Goal: Contribute content: Contribute content

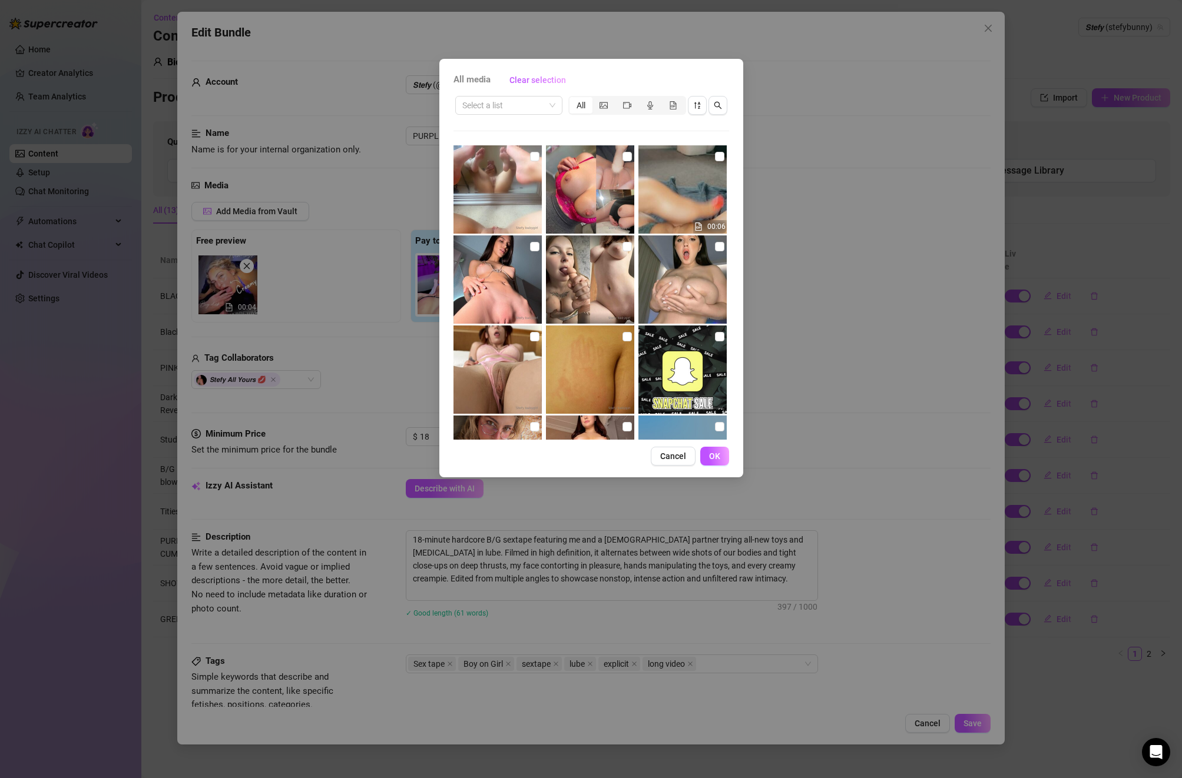
scroll to position [444, 0]
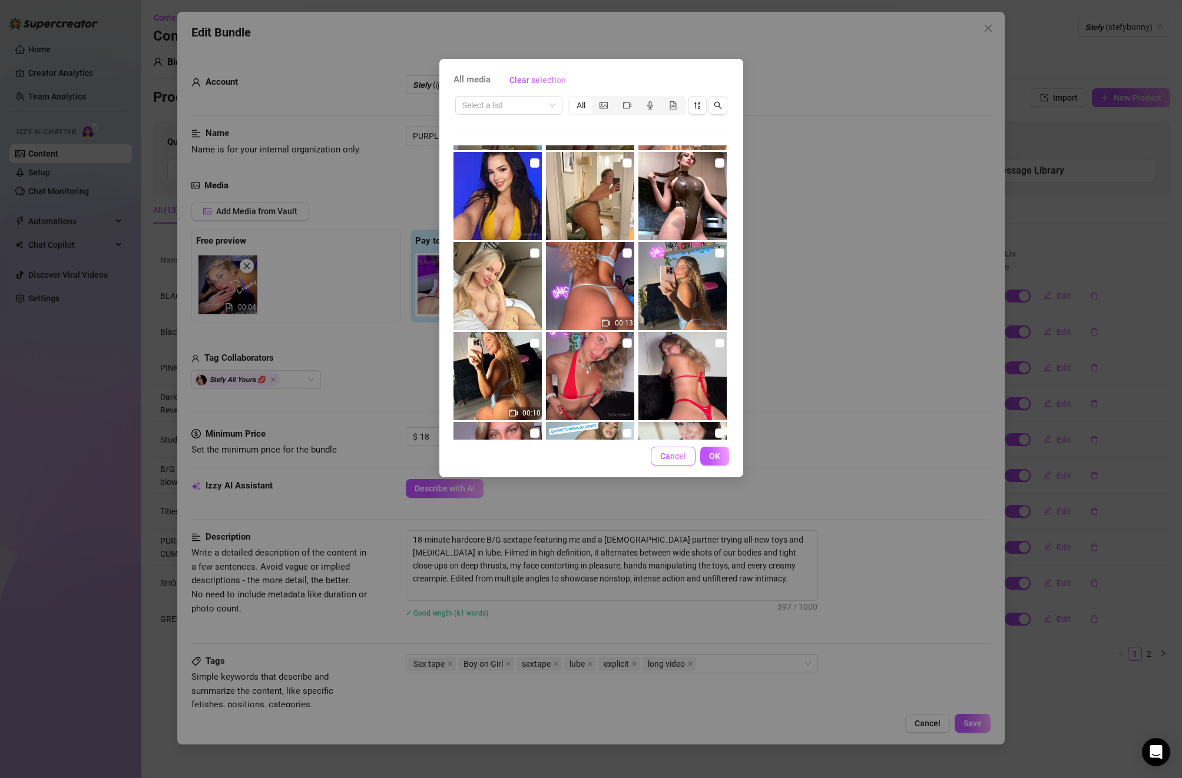
click at [674, 457] on span "Cancel" at bounding box center [673, 456] width 26 height 9
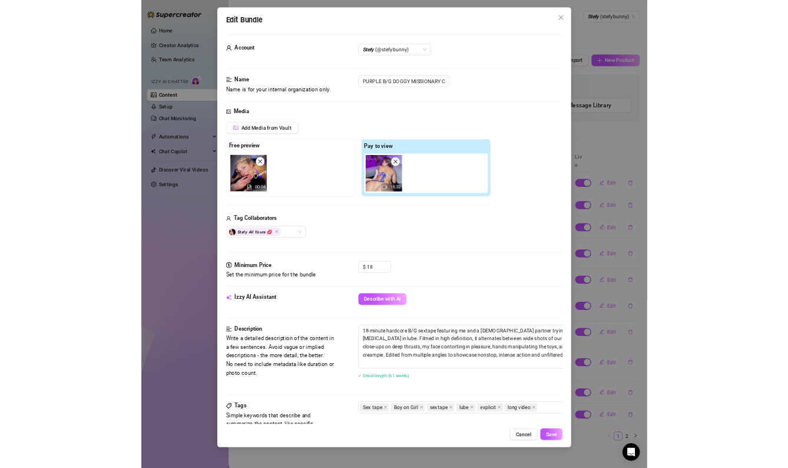
scroll to position [5, 0]
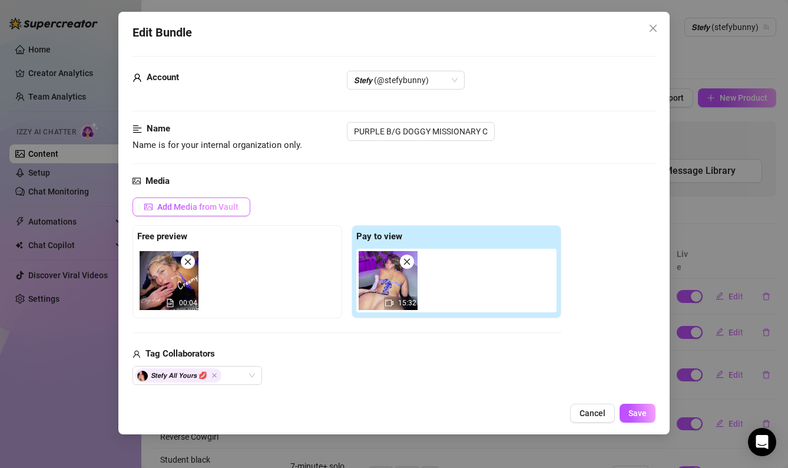
click at [229, 204] on span "Add Media from Vault" at bounding box center [197, 206] width 81 height 9
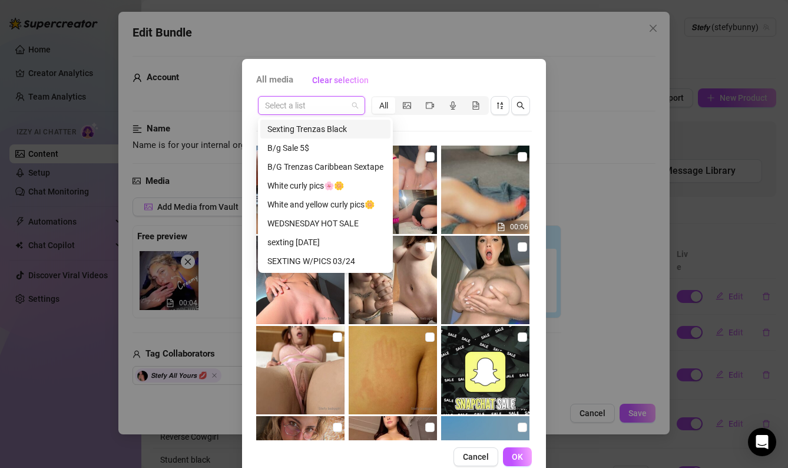
click at [312, 108] on input "search" at bounding box center [306, 106] width 82 height 18
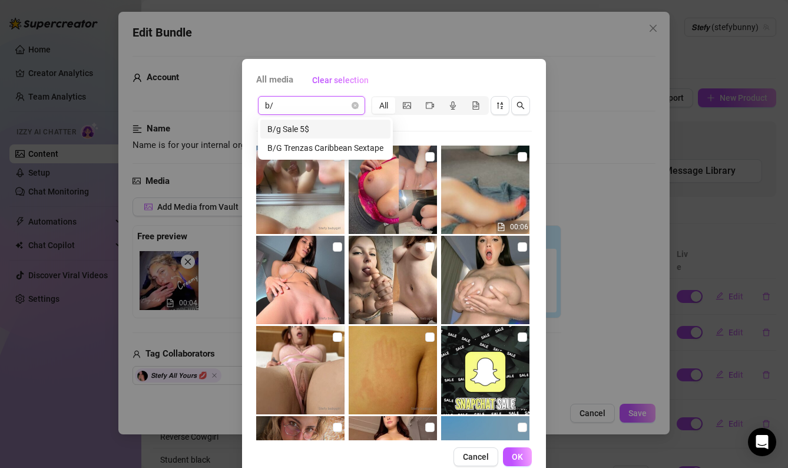
type input "b/g"
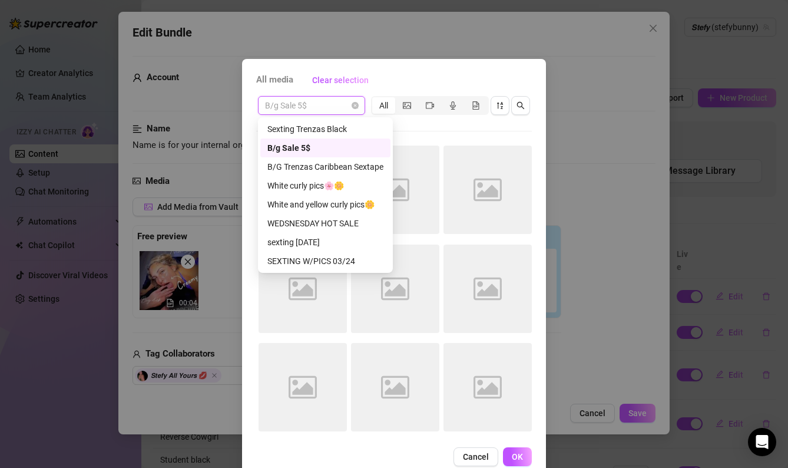
click at [280, 103] on span "B/g Sale 5$" at bounding box center [311, 106] width 93 height 18
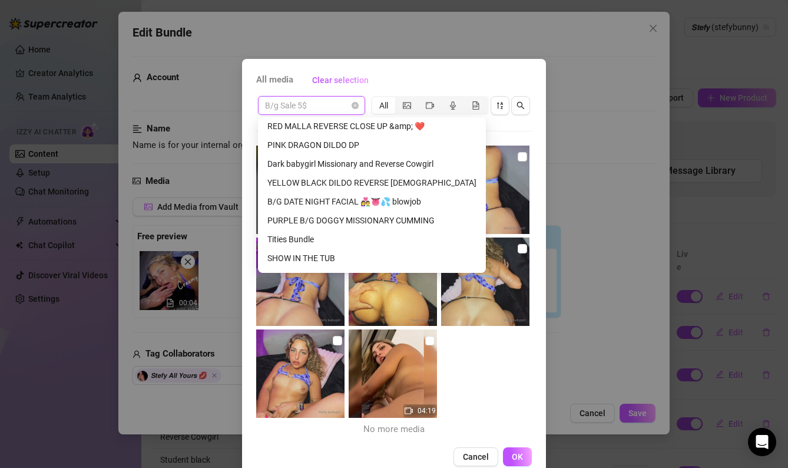
scroll to position [1287, 0]
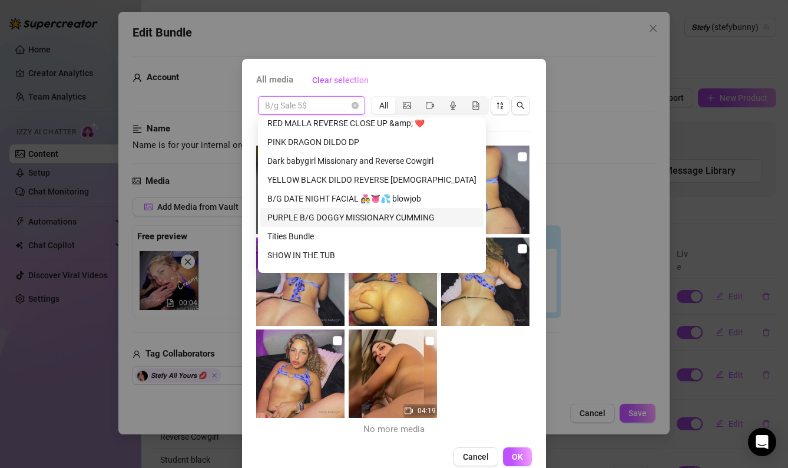
click at [359, 220] on div "PURPLE B/G DOGGY MISSIONARY CUMMING" at bounding box center [371, 217] width 209 height 13
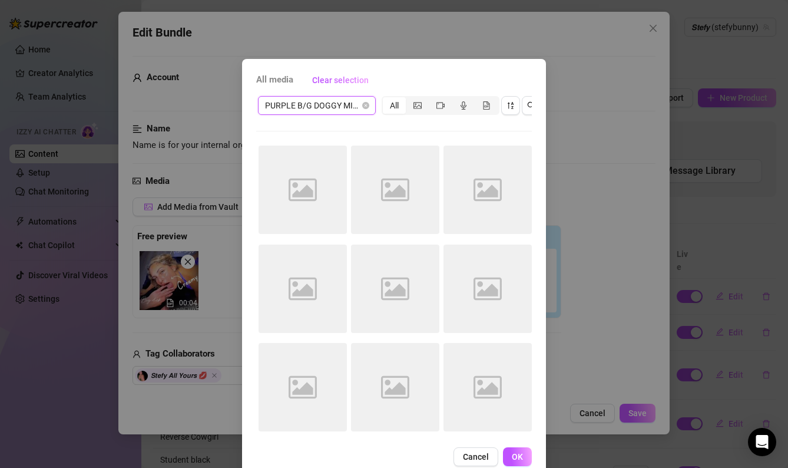
scroll to position [1, 0]
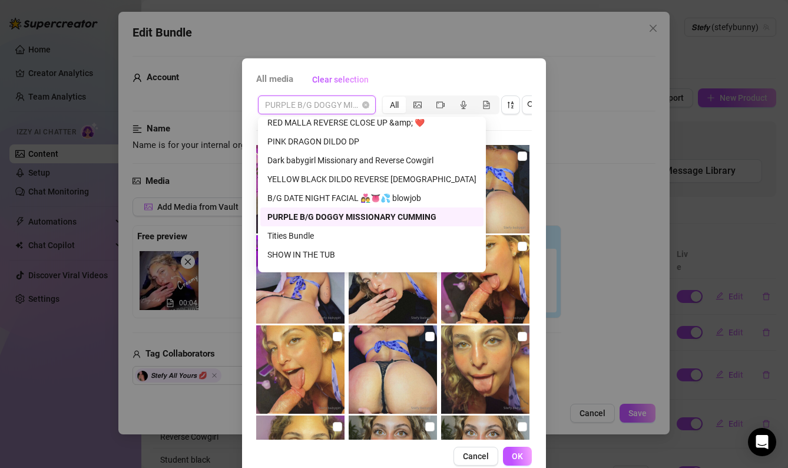
drag, startPoint x: 266, startPoint y: 103, endPoint x: 330, endPoint y: 104, distance: 63.6
click at [330, 104] on span "PURPLE B/G DOGGY MISSIONARY CUMMING" at bounding box center [317, 105] width 104 height 18
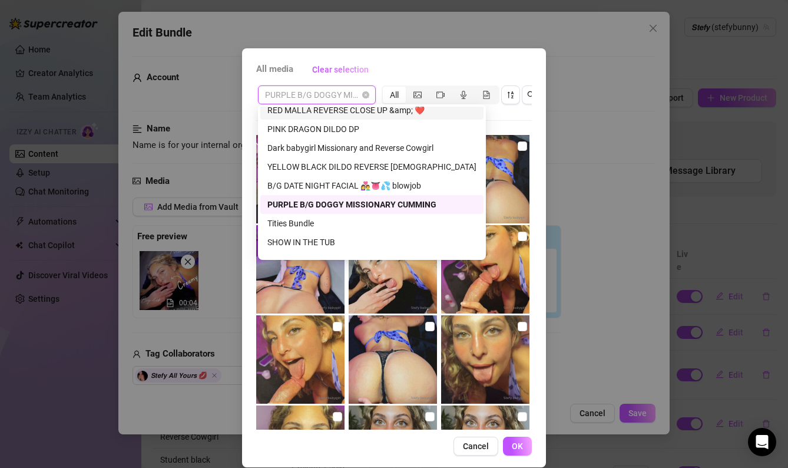
click at [528, 118] on div "PURPLE B/G DOGGY MISSIONARY CUMMING All 00:04 00:04" at bounding box center [394, 257] width 276 height 346
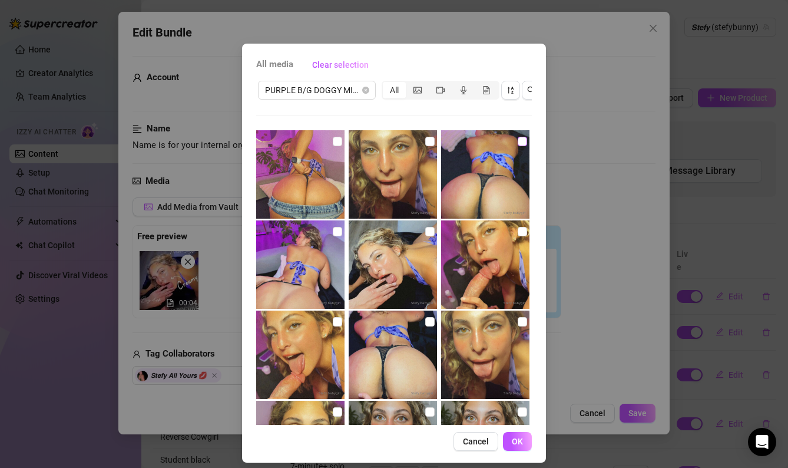
click at [525, 141] on input "checkbox" at bounding box center [522, 141] width 9 height 9
checkbox input "true"
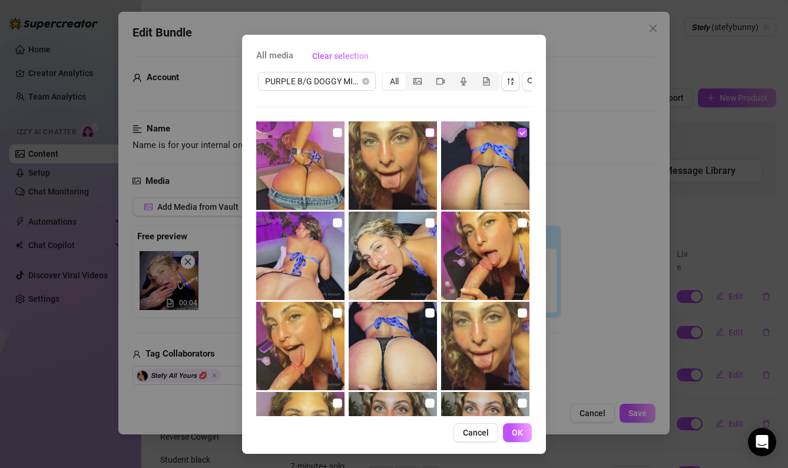
scroll to position [3, 0]
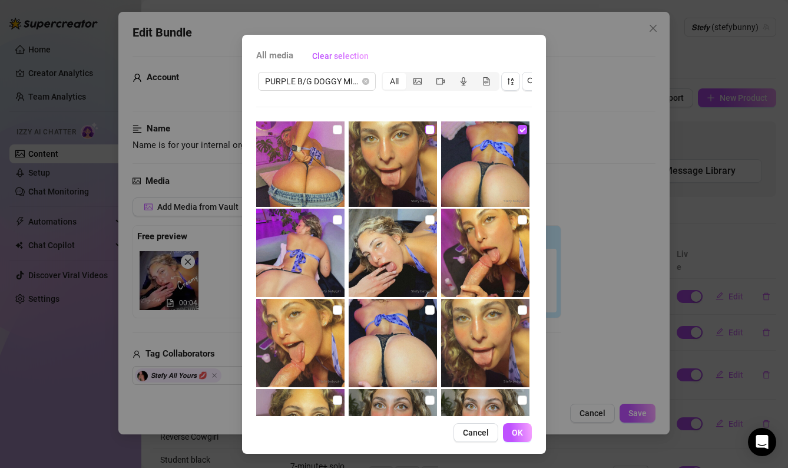
click at [432, 131] on input "checkbox" at bounding box center [429, 129] width 9 height 9
checkbox input "true"
click at [521, 217] on input "checkbox" at bounding box center [522, 219] width 9 height 9
checkbox input "true"
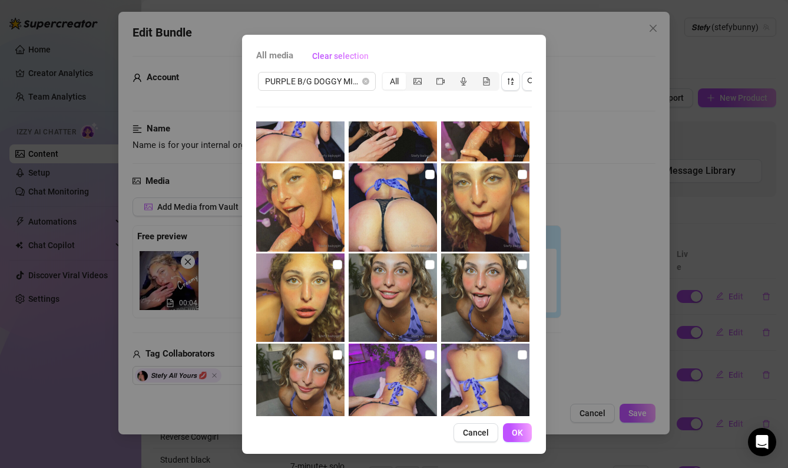
scroll to position [235, 0]
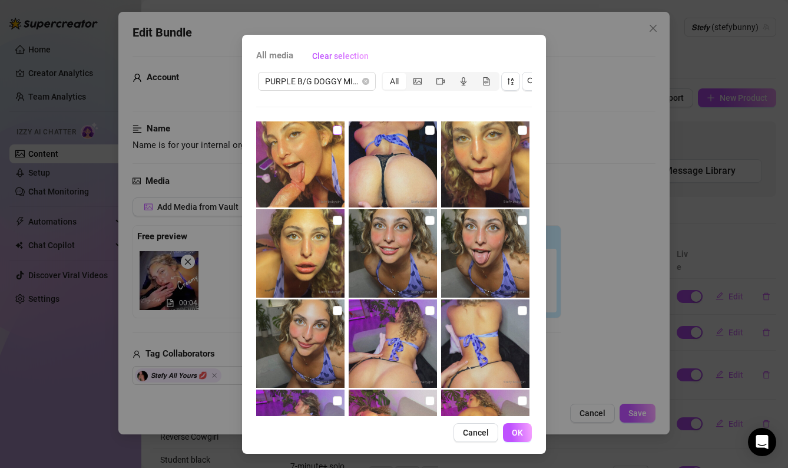
click at [338, 134] on input "checkbox" at bounding box center [337, 129] width 9 height 9
checkbox input "true"
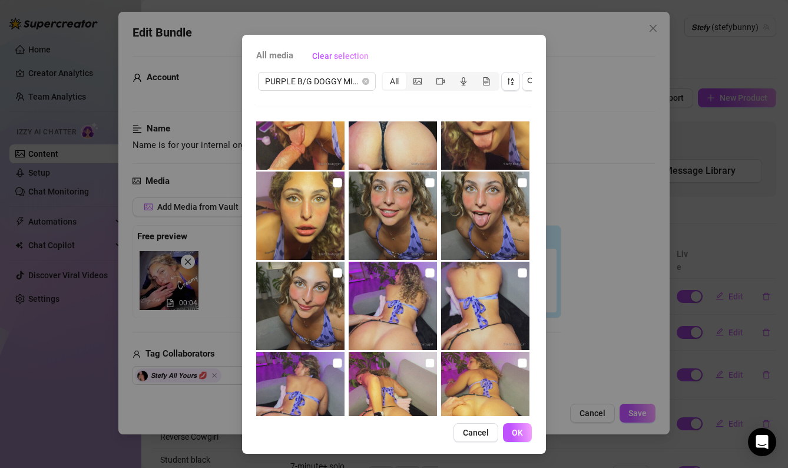
scroll to position [185, 0]
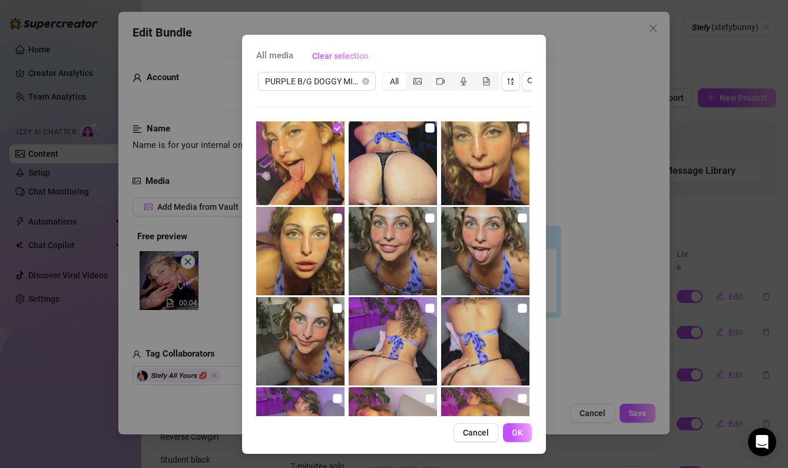
click at [429, 134] on img at bounding box center [393, 161] width 88 height 88
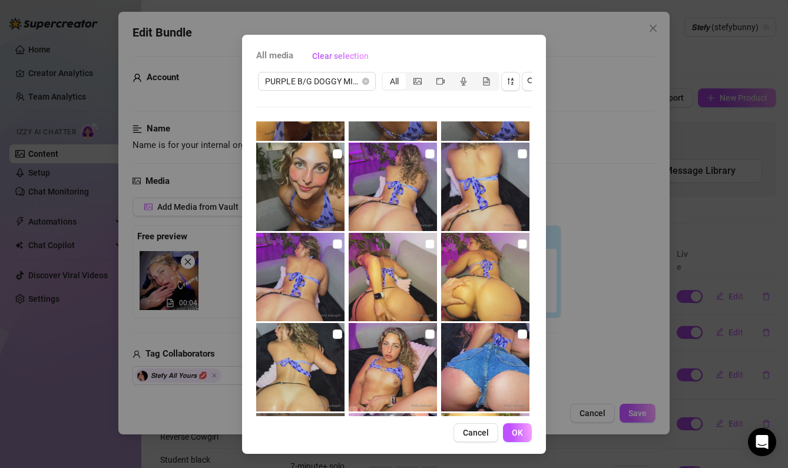
scroll to position [354, 0]
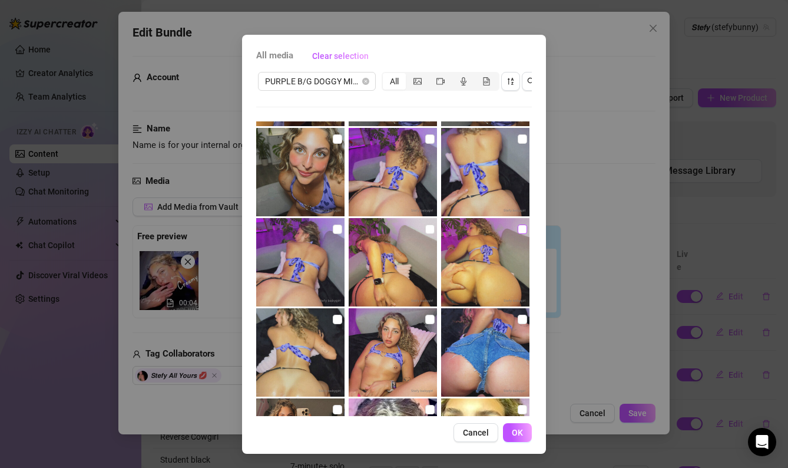
click at [520, 229] on input "checkbox" at bounding box center [522, 228] width 9 height 9
checkbox input "true"
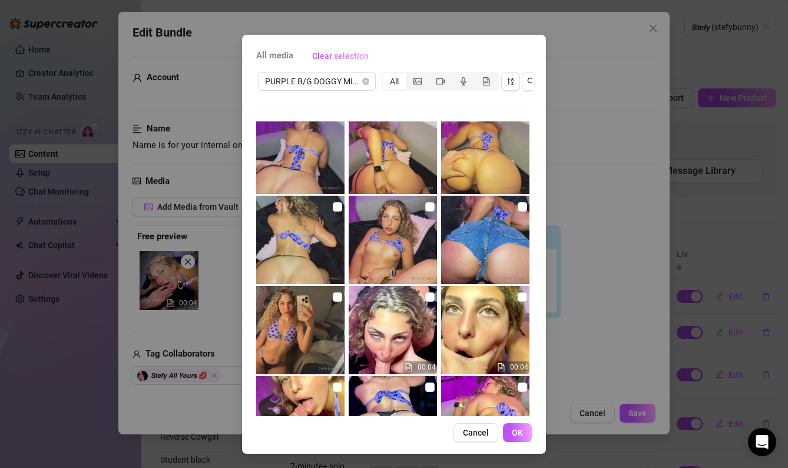
scroll to position [467, 0]
click at [433, 204] on input "checkbox" at bounding box center [429, 205] width 9 height 9
checkbox input "true"
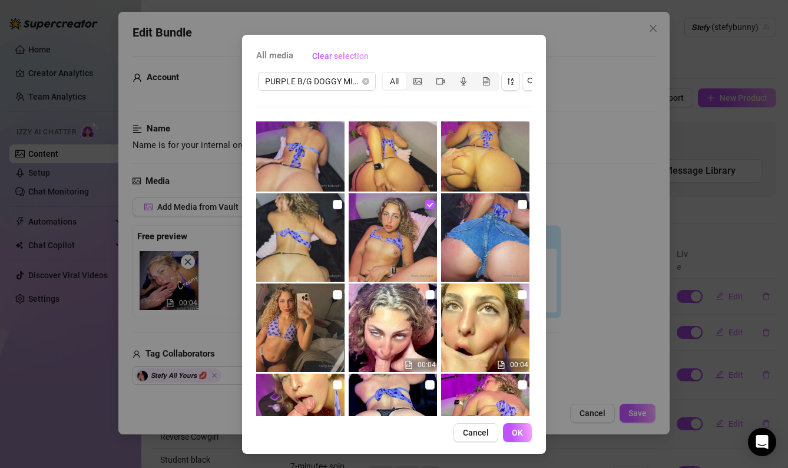
scroll to position [460, 0]
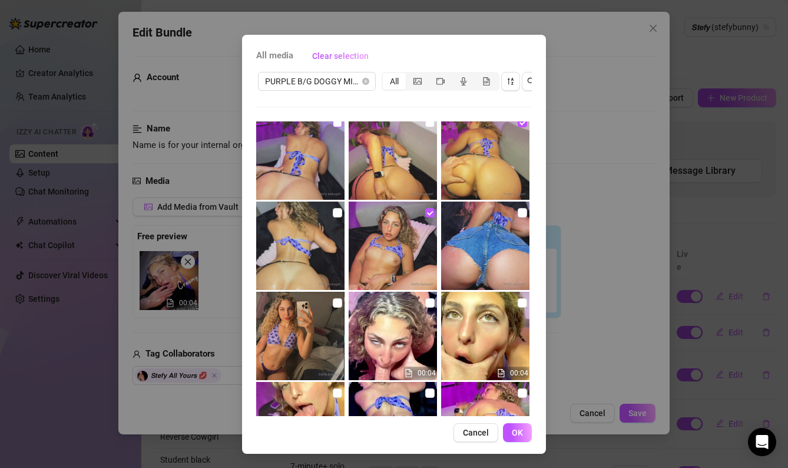
click at [337, 127] on input "checkbox" at bounding box center [337, 122] width 9 height 9
checkbox input "true"
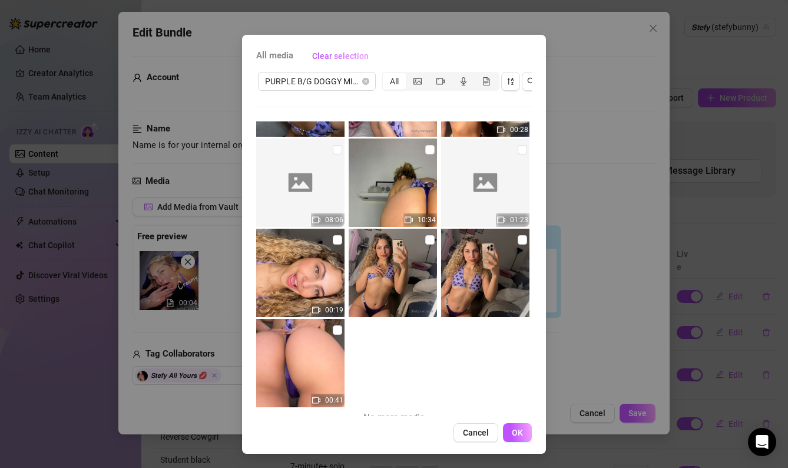
scroll to position [1075, 0]
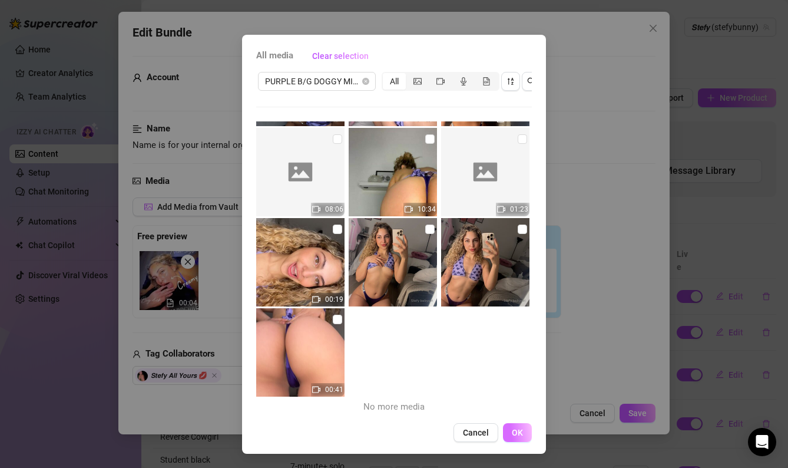
click at [523, 435] on button "OK" at bounding box center [517, 432] width 29 height 19
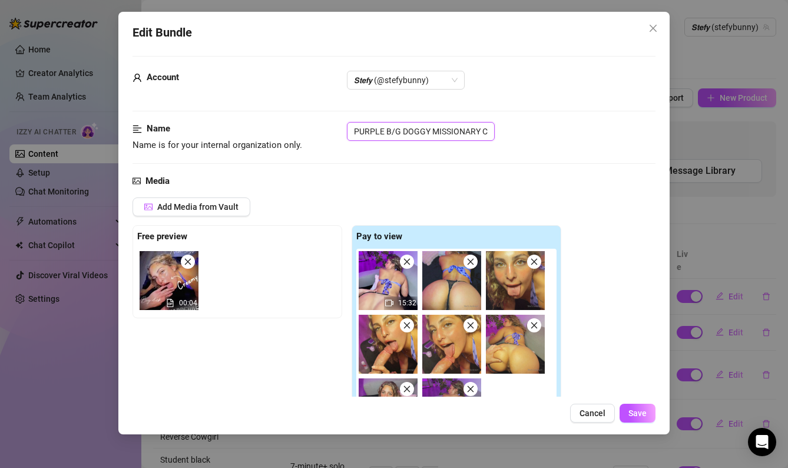
click at [380, 133] on input "PURPLE B/G DOGGY MISSIONARY CUMMING" at bounding box center [421, 131] width 148 height 19
drag, startPoint x: 449, startPoint y: 131, endPoint x: 519, endPoint y: 132, distance: 69.5
click at [519, 132] on div "PURPLE B/G DOGGY MISSIONARY CUMMING" at bounding box center [501, 131] width 309 height 19
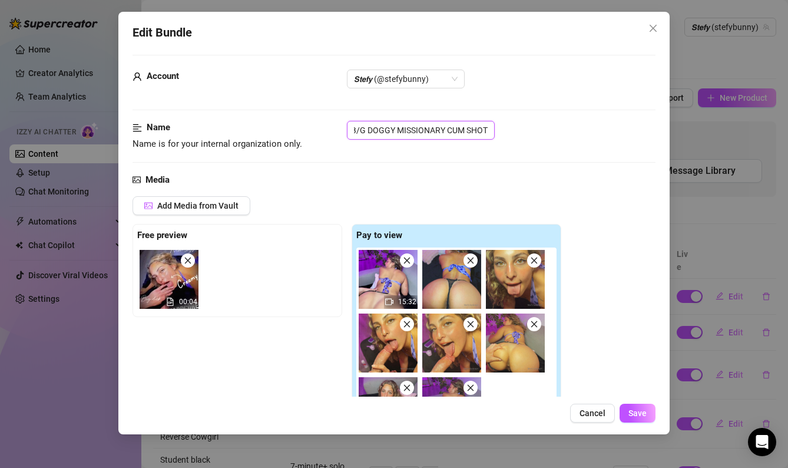
scroll to position [0, 0]
drag, startPoint x: 490, startPoint y: 129, endPoint x: 323, endPoint y: 120, distance: 167.5
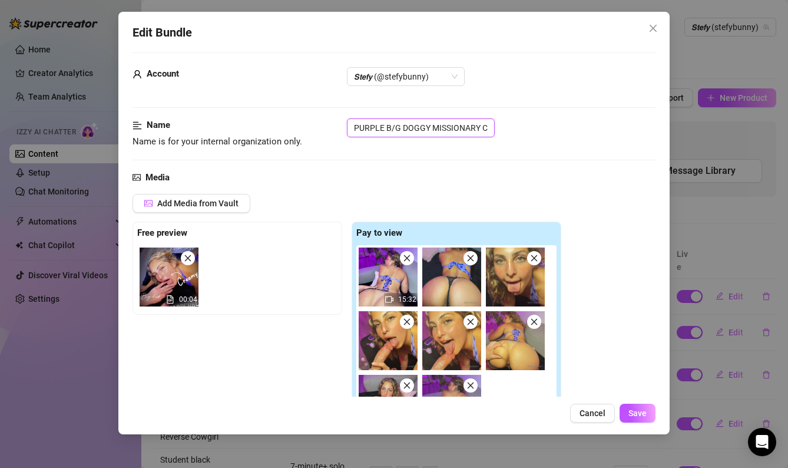
click at [437, 124] on input "PURPLE B/G DOGGY MISSIONARY CUM SHOT" at bounding box center [421, 127] width 148 height 19
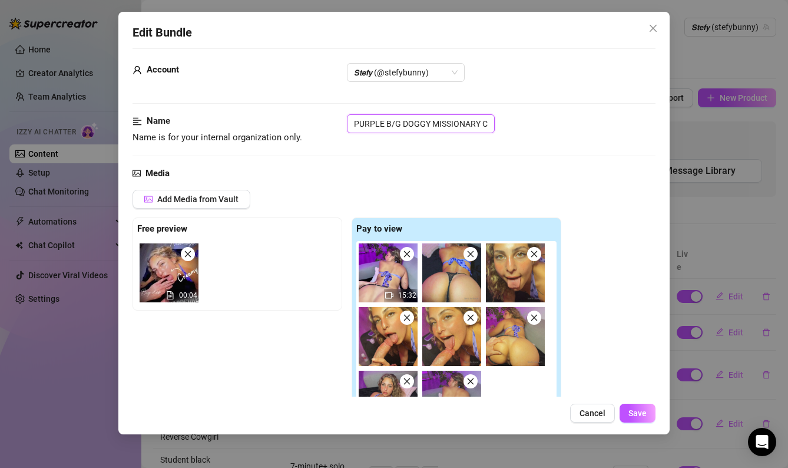
click at [354, 124] on input "PURPLE B/G DOGGY MISSIONARY CUM SHOT" at bounding box center [421, 123] width 148 height 19
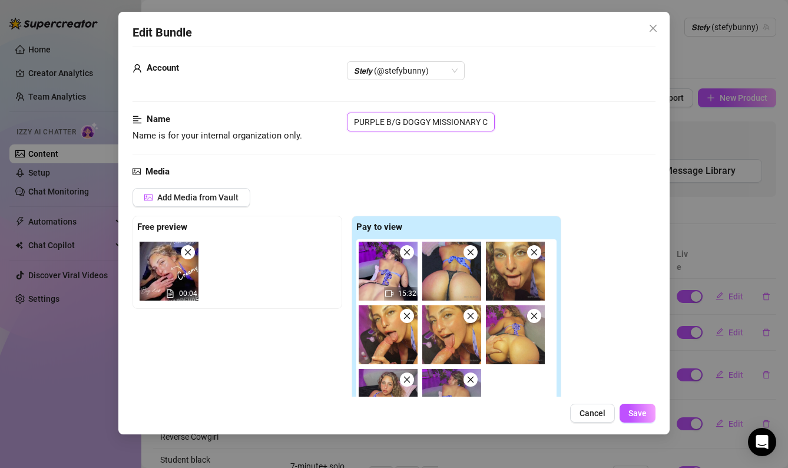
scroll to position [0, 35]
drag, startPoint x: 354, startPoint y: 125, endPoint x: 605, endPoint y: 132, distance: 250.3
click at [605, 132] on div "Name Name is for your internal organization only. PURPLE B/G DOGGY MISSIONARY C…" at bounding box center [393, 127] width 523 height 30
paste input "💜"
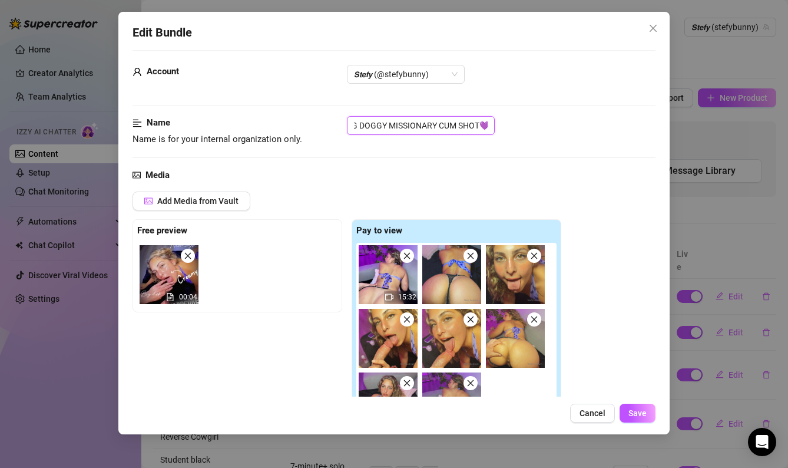
type input "PURPLE B/G DOGGY MISSIONARY CUM SHOT💜"
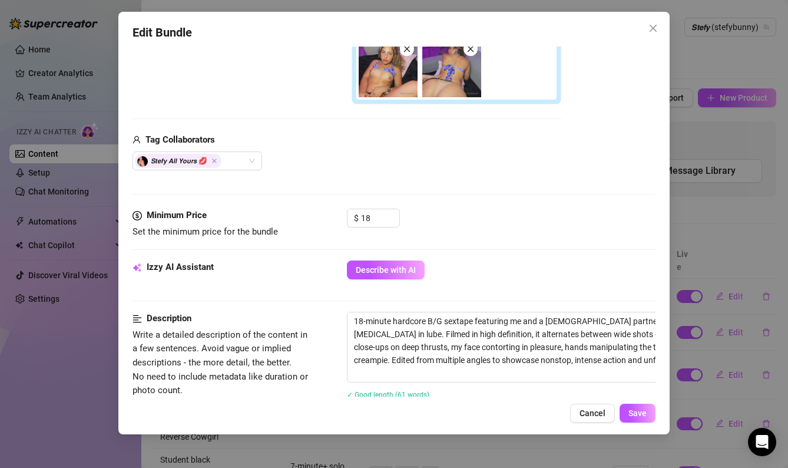
scroll to position [353, 0]
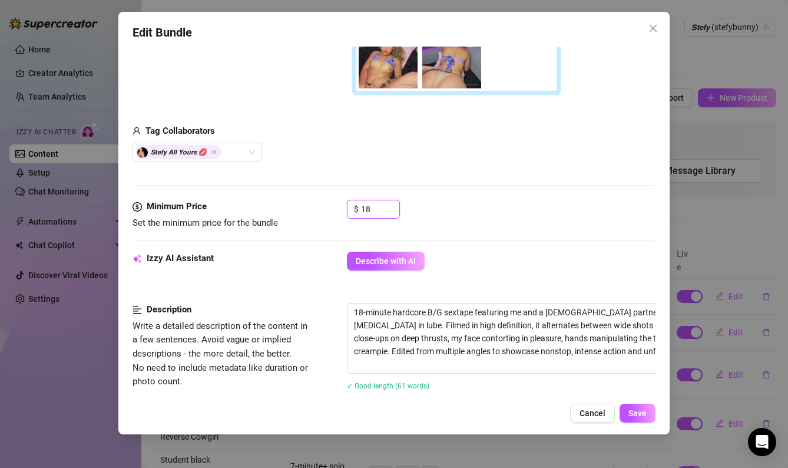
drag, startPoint x: 376, startPoint y: 212, endPoint x: 342, endPoint y: 208, distance: 34.3
click at [342, 208] on div "Minimum Price Set the minimum price for the bundle $ 18" at bounding box center [393, 215] width 523 height 30
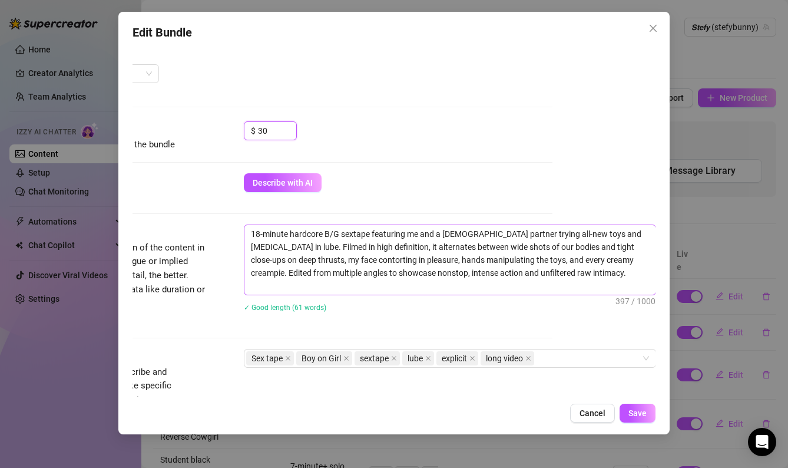
scroll to position [435, 103]
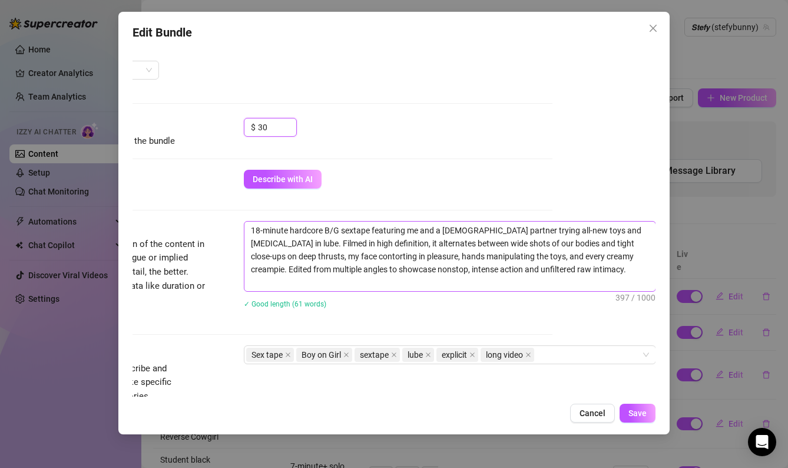
type input "30"
drag, startPoint x: 572, startPoint y: 271, endPoint x: 273, endPoint y: 187, distance: 311.2
click at [273, 187] on form "Account 𝙎𝙩𝙚𝙛𝙮 (@stefybunny) Name Name is for your internal organization only. P…" at bounding box center [290, 222] width 523 height 1193
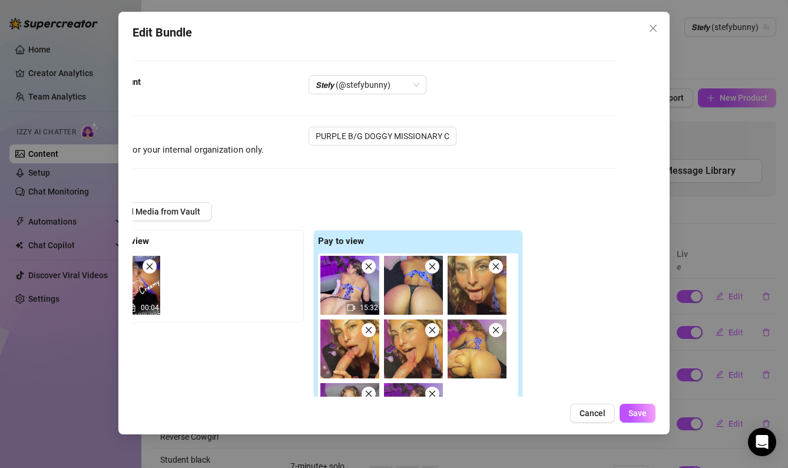
scroll to position [0, 0]
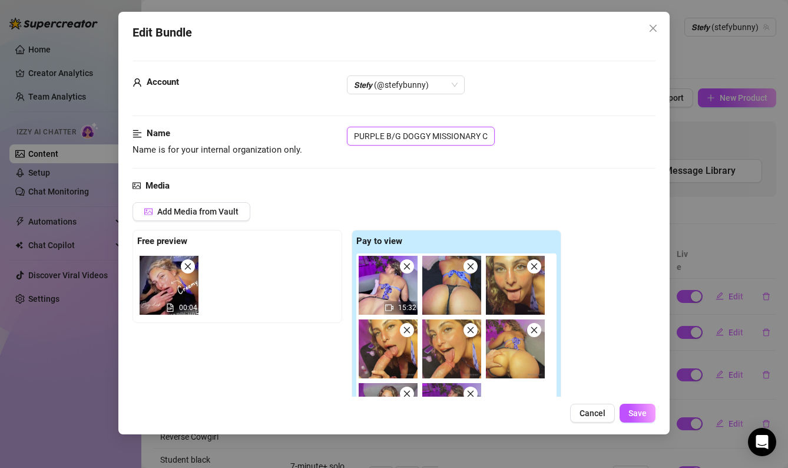
click at [351, 135] on input "PURPLE B/G DOGGY MISSIONARY CUM SHOT💜" at bounding box center [421, 136] width 148 height 19
drag, startPoint x: 351, startPoint y: 135, endPoint x: 543, endPoint y: 144, distance: 192.2
click at [543, 144] on div "PURPLE B/G DOGGY MISSIONARY CUM SHOT💜" at bounding box center [501, 136] width 309 height 19
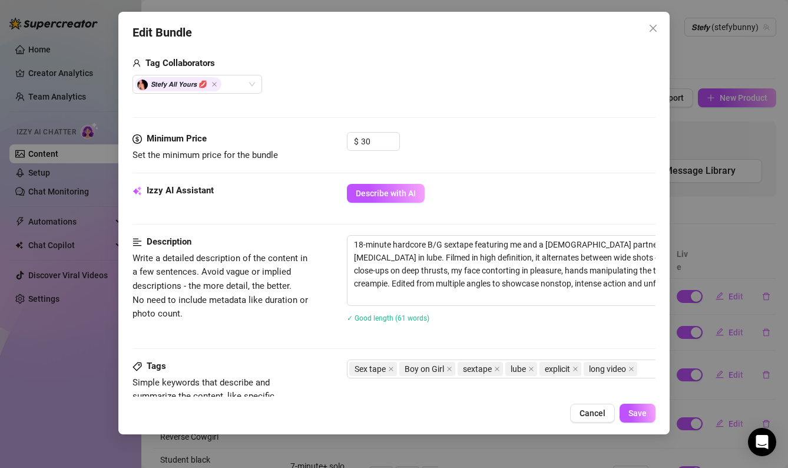
scroll to position [446, 0]
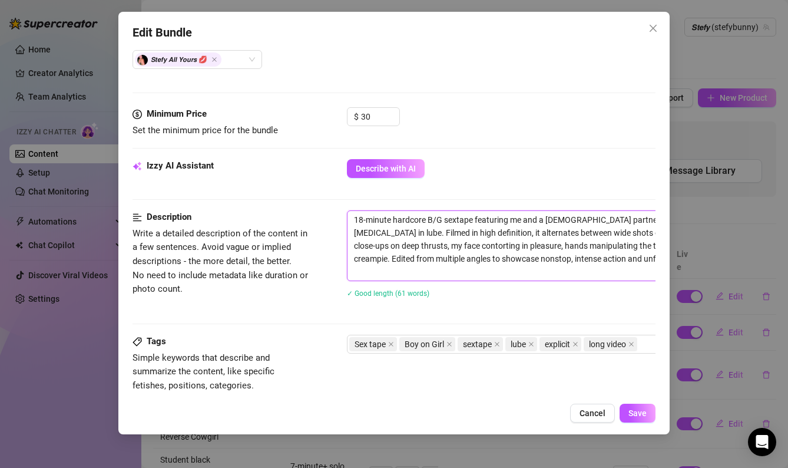
drag, startPoint x: 420, startPoint y: 228, endPoint x: 407, endPoint y: 228, distance: 13.5
click at [420, 228] on textarea "18-minute hardcore B/G sextape featuring me and a [DEMOGRAPHIC_DATA] partner tr…" at bounding box center [552, 245] width 411 height 69
click at [358, 217] on textarea "18-minute hardcore B/G sextape featuring me and a [DEMOGRAPHIC_DATA] partner tr…" at bounding box center [552, 245] width 411 height 69
click at [353, 217] on textarea "18-minute hardcore B/G sextape featuring me and a [DEMOGRAPHIC_DATA] partner tr…" at bounding box center [552, 245] width 411 height 69
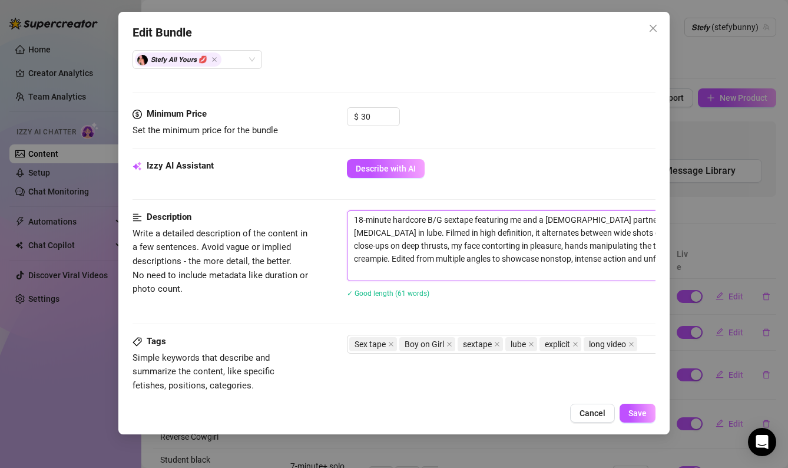
drag, startPoint x: 353, startPoint y: 217, endPoint x: 523, endPoint y: 297, distance: 188.1
click at [523, 297] on div "18-minute hardcore B/G sextape featuring me and a [DEMOGRAPHIC_DATA] partner tr…" at bounding box center [553, 261] width 412 height 102
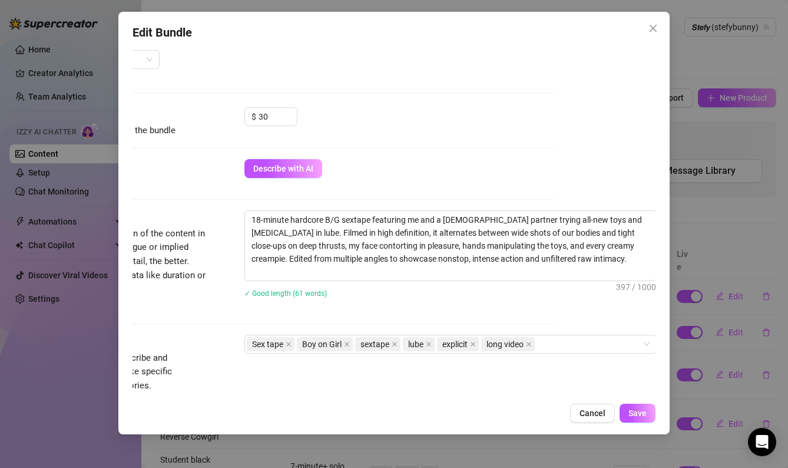
scroll to position [446, 103]
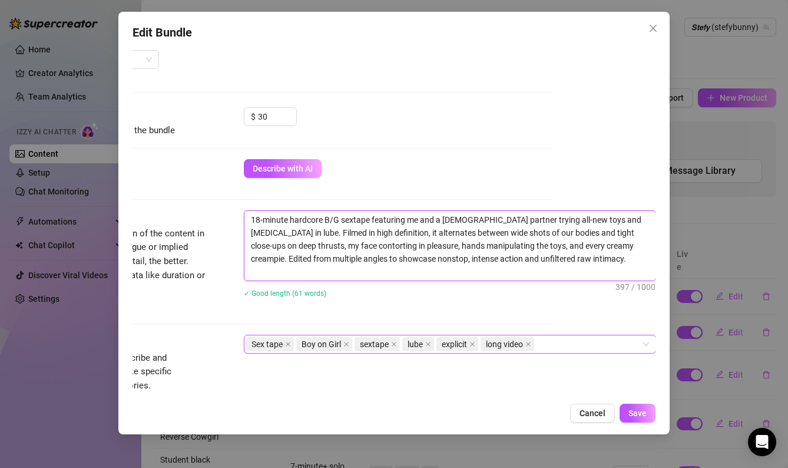
click at [561, 343] on div "Sex tape Boy on Girl sextape lube explicit long video" at bounding box center [443, 344] width 395 height 16
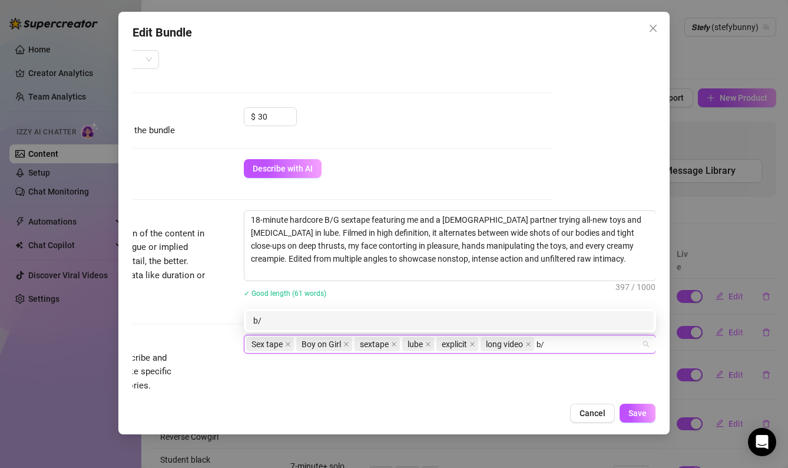
type input "b/g"
type input "cum shot"
type input "doggu"
type input "missionary"
type input "blowjob"
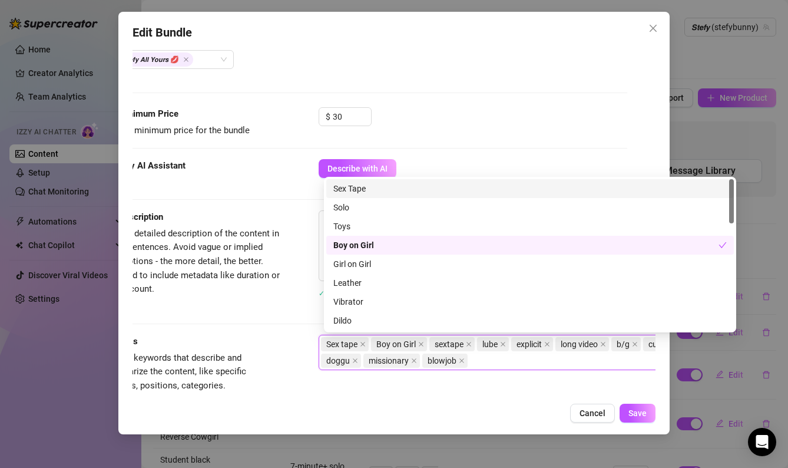
scroll to position [446, 0]
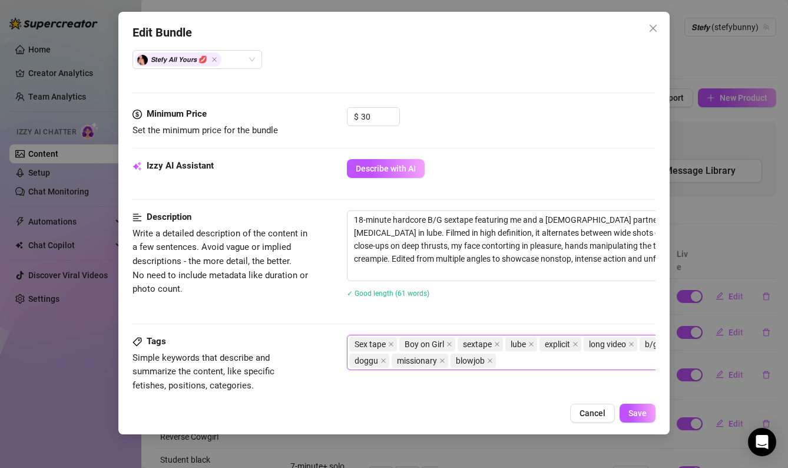
click at [441, 385] on div "Tags Simple keywords that describe and summarize the content, like specific fet…" at bounding box center [393, 363] width 523 height 58
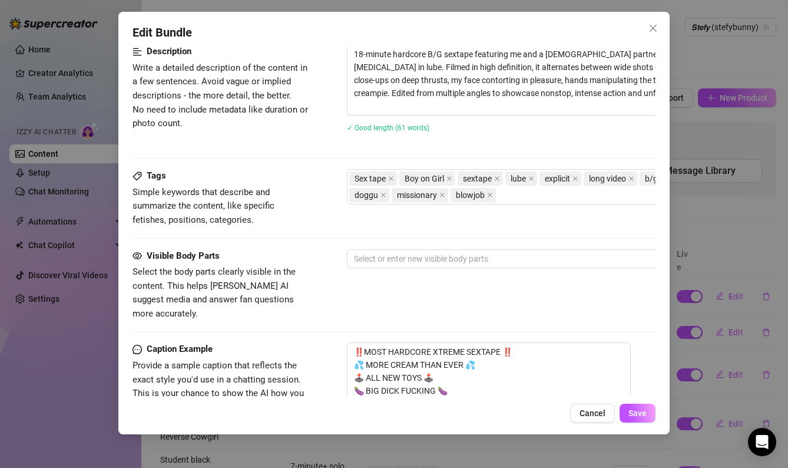
scroll to position [613, 0]
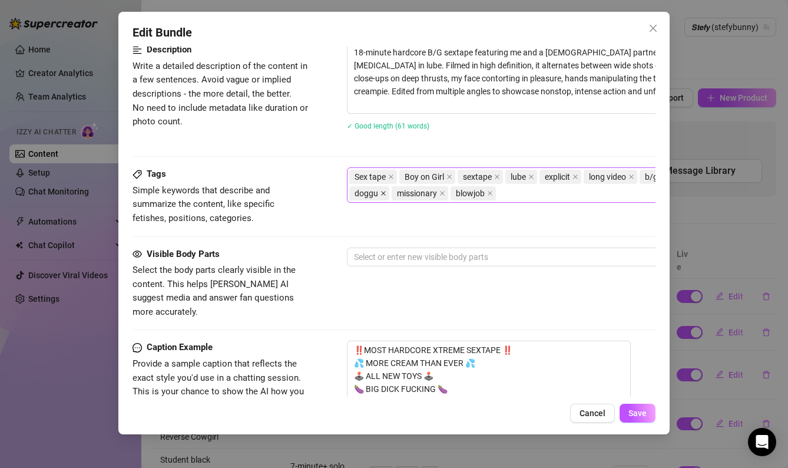
click at [380, 196] on icon "close" at bounding box center [383, 193] width 6 height 6
click at [480, 193] on div "Sex tape Boy on Girl sextape lube explicit long video b/g cum shot [DEMOGRAPHIC…" at bounding box center [546, 184] width 395 height 33
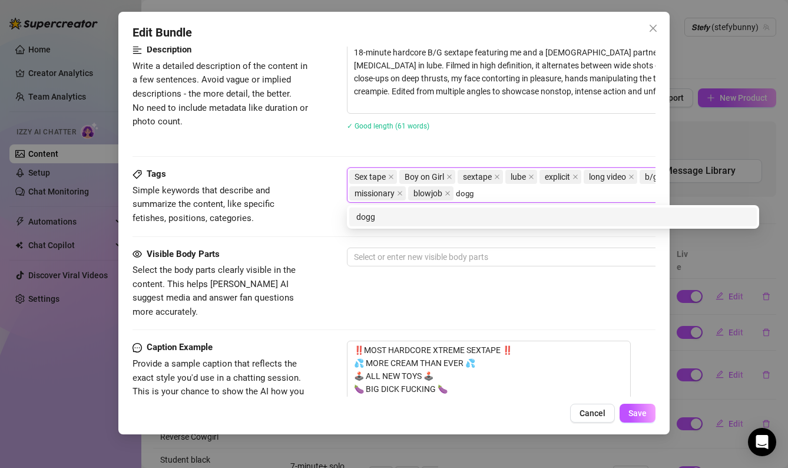
type input "doggy"
type input "hardcore"
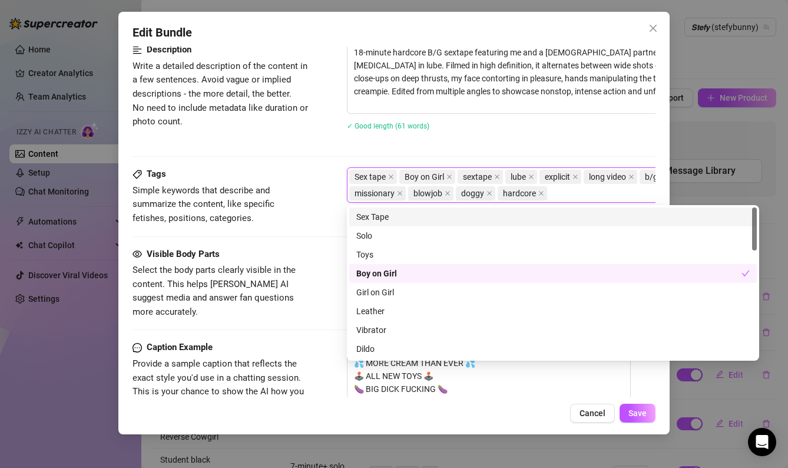
click at [303, 243] on div "Tags Simple keywords that describe and summarize the content, like specific fet…" at bounding box center [393, 206] width 523 height 79
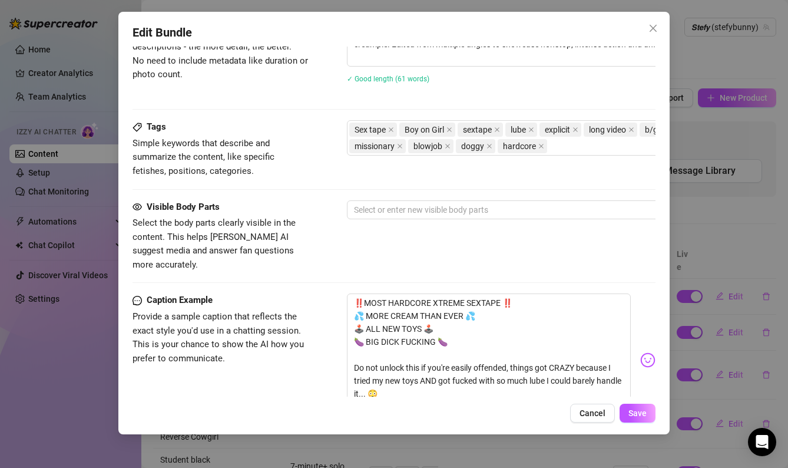
scroll to position [668, 0]
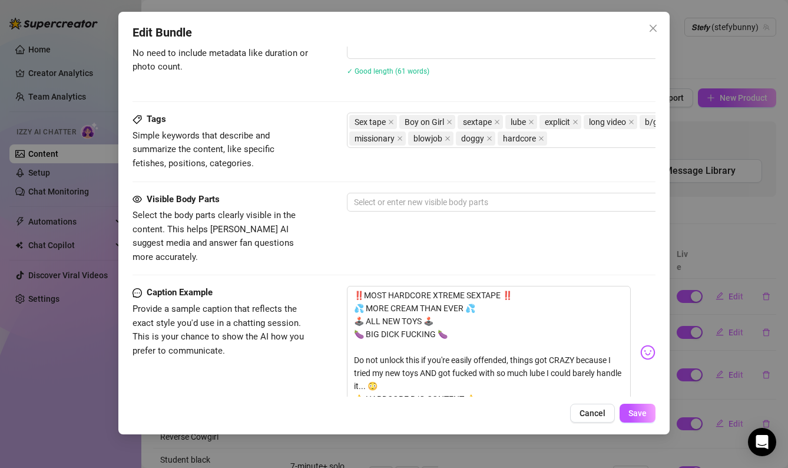
click at [394, 211] on div "Visible Body Parts Select the body parts clearly visible in the content. This h…" at bounding box center [393, 229] width 523 height 72
click at [398, 205] on div at bounding box center [546, 202] width 395 height 16
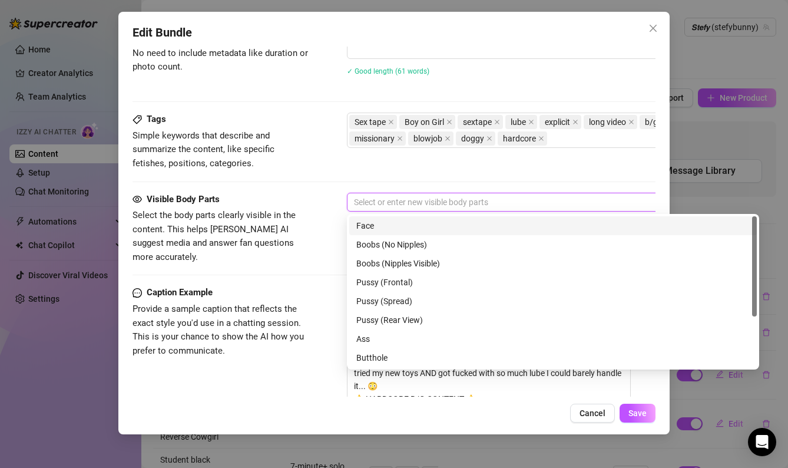
click at [397, 224] on div "Face" at bounding box center [552, 225] width 393 height 13
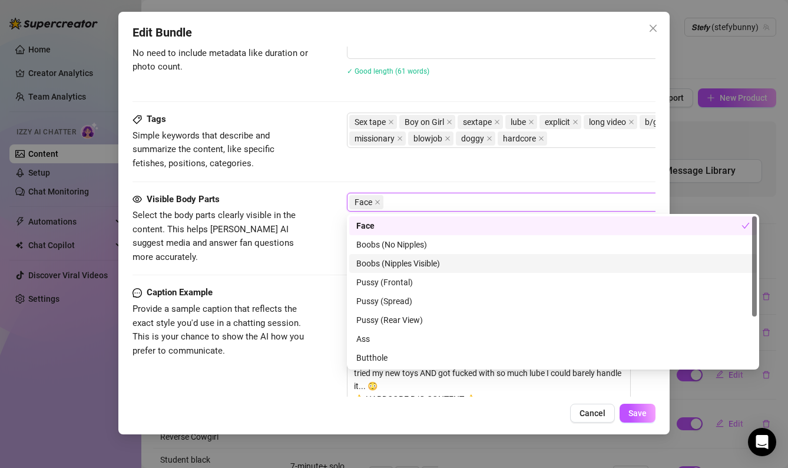
click at [402, 260] on div "Boobs (Nipples Visible)" at bounding box center [552, 263] width 393 height 13
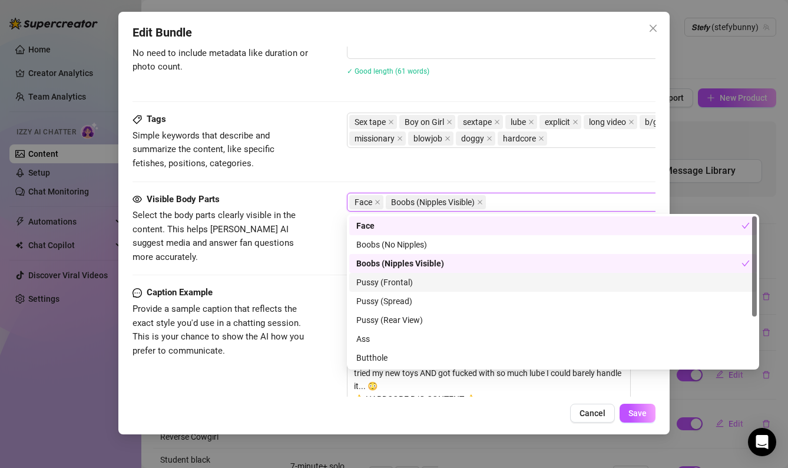
drag, startPoint x: 393, startPoint y: 282, endPoint x: 391, endPoint y: 300, distance: 17.8
click at [393, 283] on div "Pussy (Frontal)" at bounding box center [552, 282] width 393 height 13
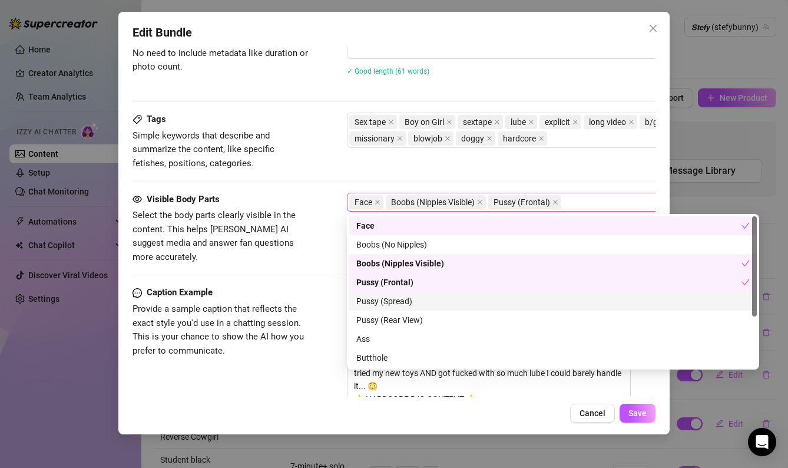
drag, startPoint x: 390, startPoint y: 303, endPoint x: 392, endPoint y: 317, distance: 13.6
click at [391, 304] on div "Pussy (Spread)" at bounding box center [552, 300] width 393 height 13
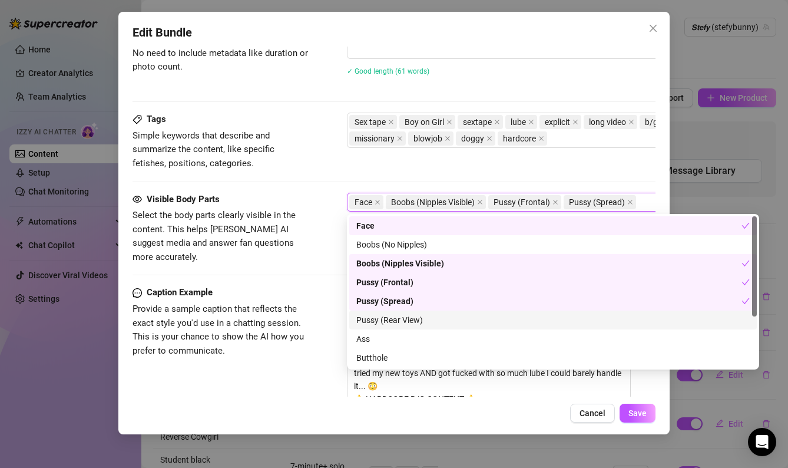
click at [392, 317] on div "Pussy (Rear View)" at bounding box center [552, 319] width 393 height 13
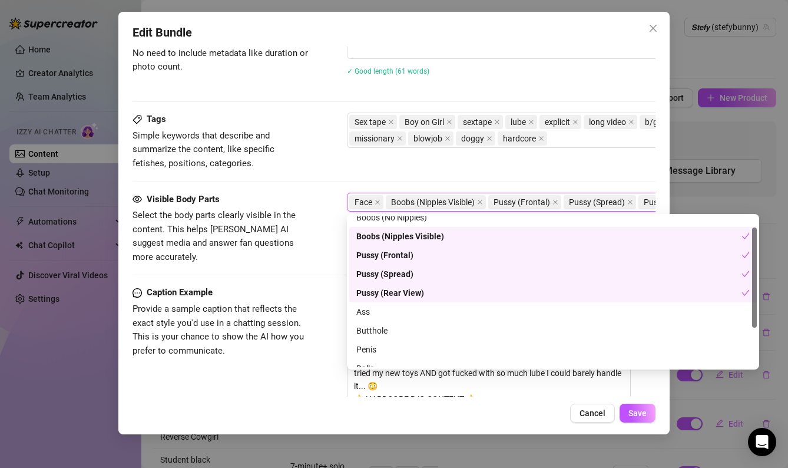
scroll to position [27, 0]
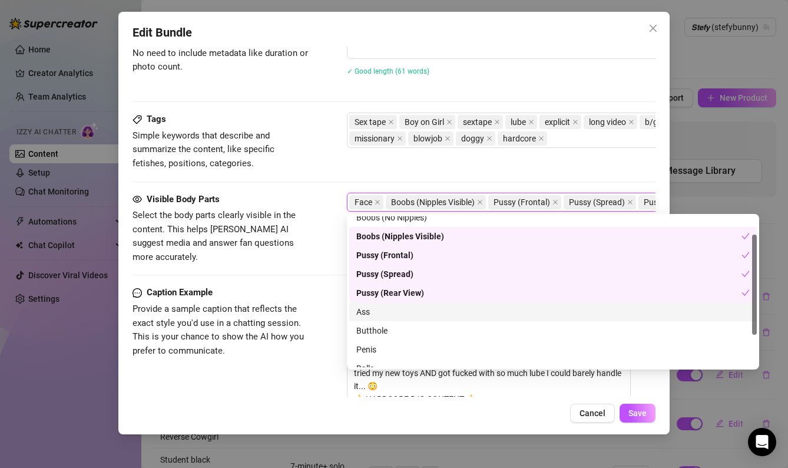
click at [378, 316] on div "Ass" at bounding box center [552, 311] width 393 height 13
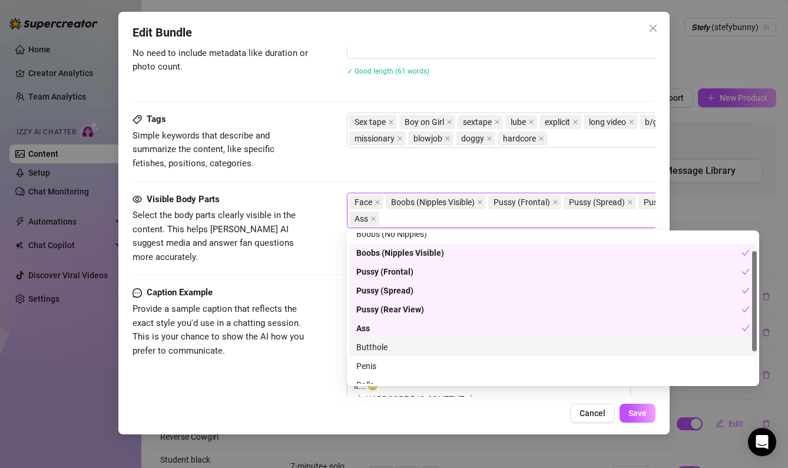
click at [374, 354] on div "Butthole" at bounding box center [552, 346] width 407 height 19
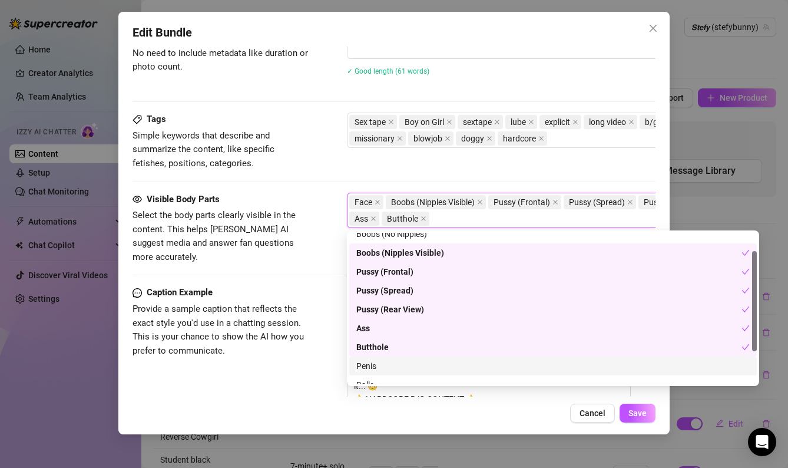
click at [373, 363] on div "Penis" at bounding box center [552, 365] width 393 height 13
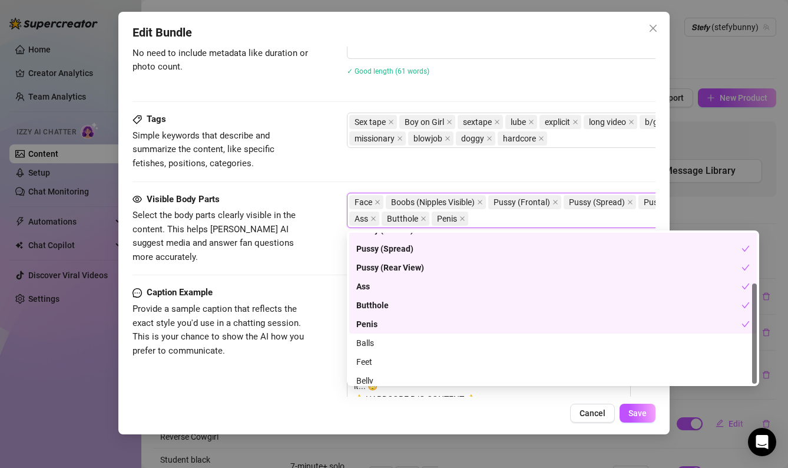
scroll to position [75, 0]
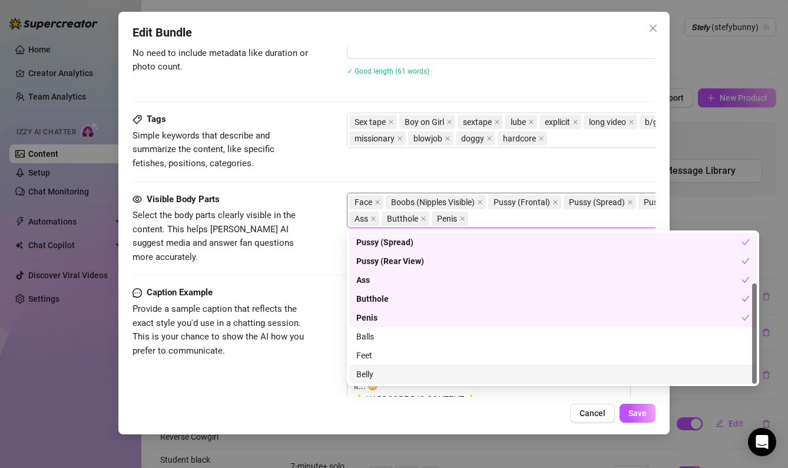
click at [374, 382] on div "Belly" at bounding box center [552, 373] width 407 height 19
click at [482, 392] on textarea "‼️MOST HARDCORE XTREME SEXTAPE ‼️ 💦 MORE CREAM THAN EVER 💦 🕹️ ALL NEW TOYS 🕹️ 🍆…" at bounding box center [489, 347] width 284 height 122
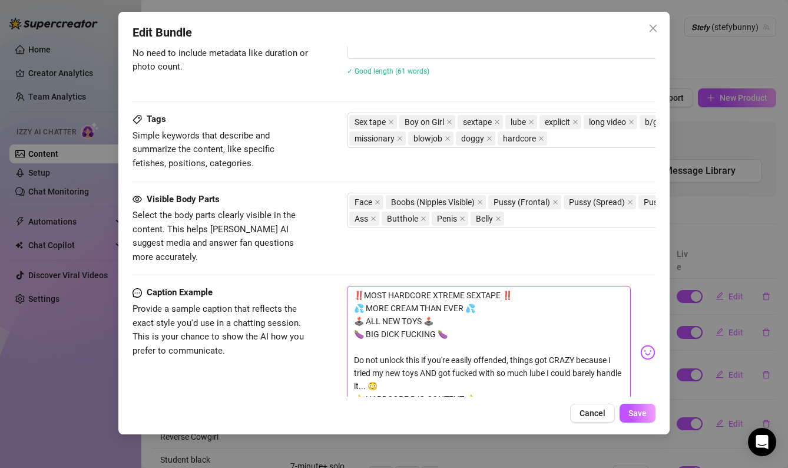
drag, startPoint x: 462, startPoint y: 379, endPoint x: 348, endPoint y: 274, distance: 155.4
click at [348, 286] on textarea "‼️MOST HARDCORE XTREME SEXTAPE ‼️ 💦 MORE CREAM THAN EVER 💦 🕹️ ALL NEW TOYS 🕹️ 🍆…" at bounding box center [489, 347] width 284 height 122
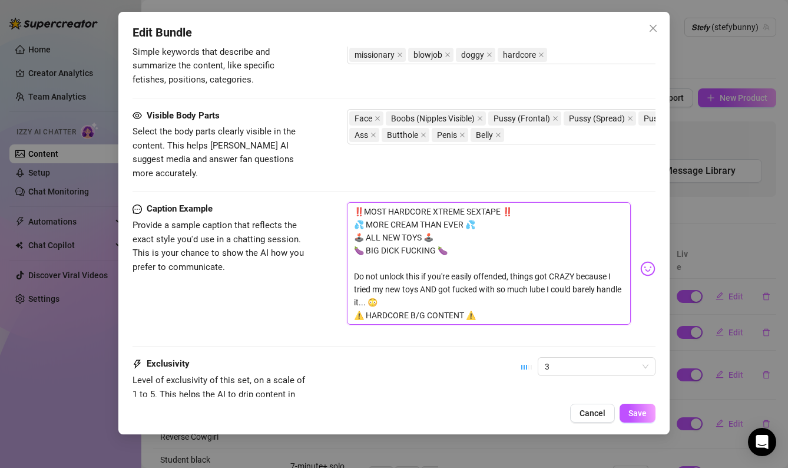
scroll to position [843, 0]
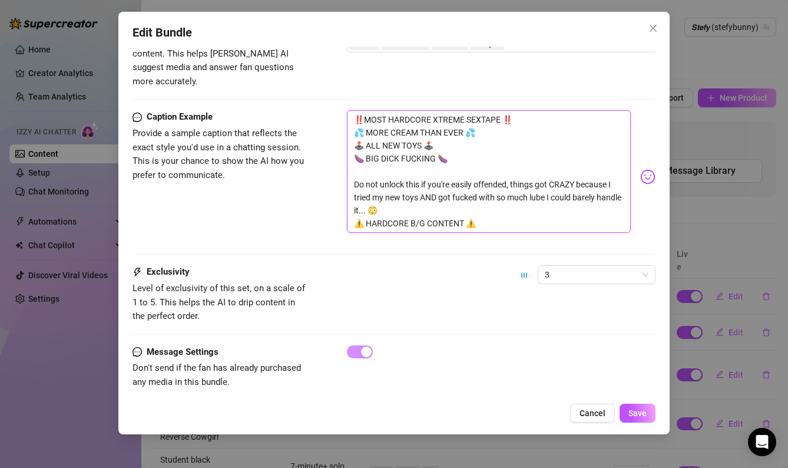
drag, startPoint x: 352, startPoint y: 276, endPoint x: 508, endPoint y: 207, distance: 170.3
click at [508, 207] on textarea "‼️MOST HARDCORE XTREME SEXTAPE ‼️ 💦 MORE CREAM THAN EVER 💦 🕹️ ALL NEW TOYS 🕹️ 🍆…" at bounding box center [489, 171] width 284 height 122
click at [552, 266] on span "3" at bounding box center [597, 275] width 104 height 18
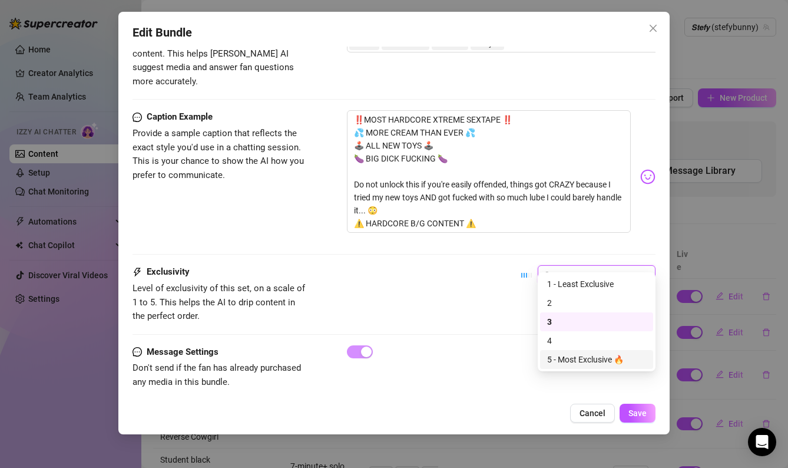
click at [548, 357] on div "5 - Most Exclusive 🔥" at bounding box center [596, 359] width 99 height 13
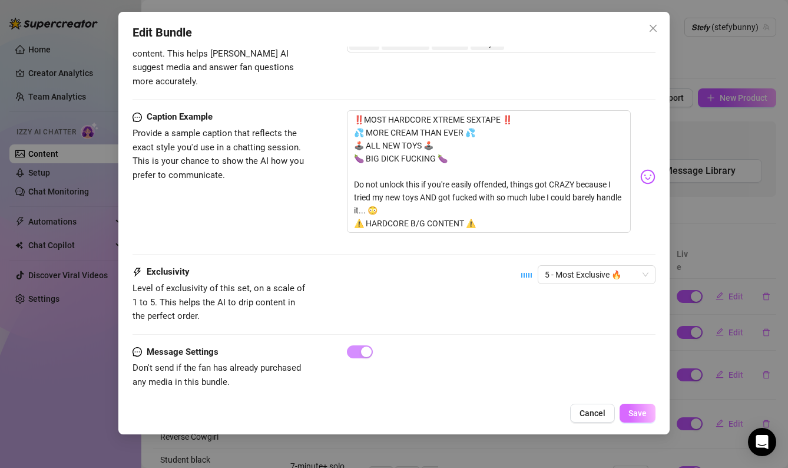
click at [648, 417] on button "Save" at bounding box center [637, 412] width 36 height 19
